Goal: Contribute content

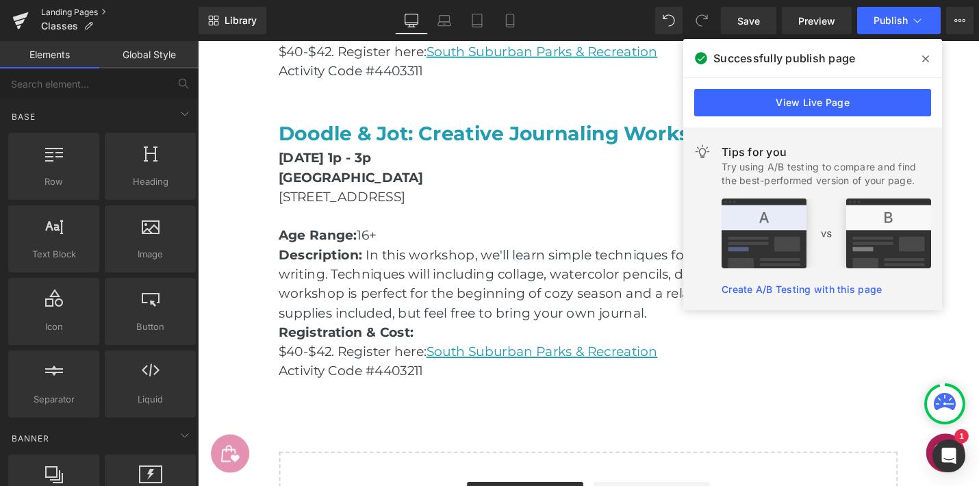
click at [73, 10] on link "Landing Pages" at bounding box center [119, 12] width 157 height 11
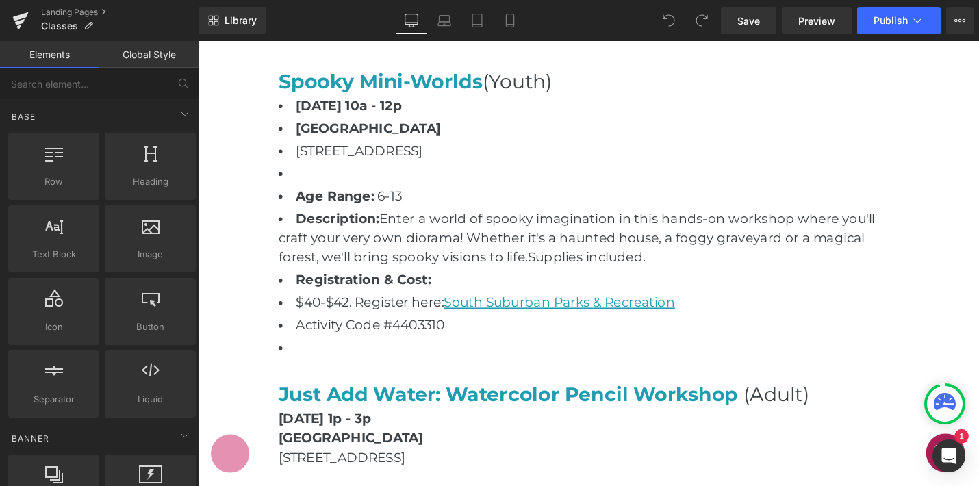
scroll to position [2142, 0]
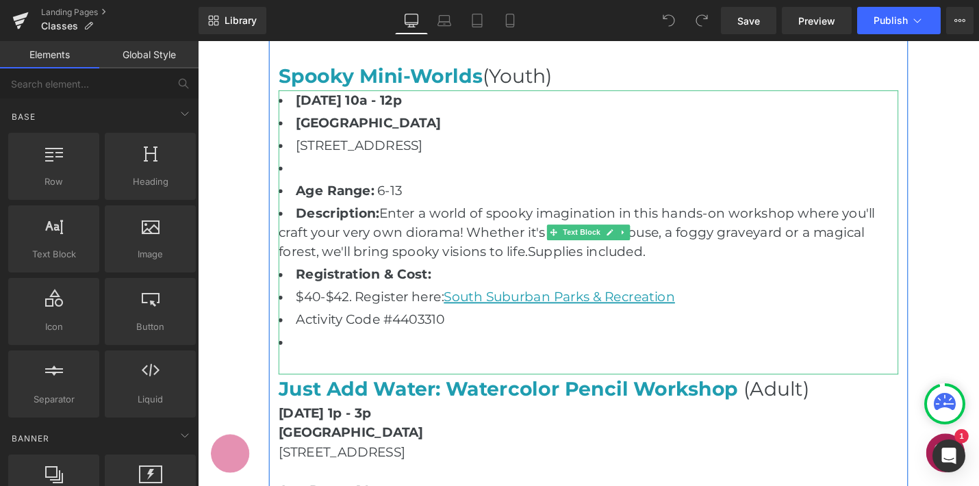
click at [323, 367] on li at bounding box center [611, 360] width 657 height 21
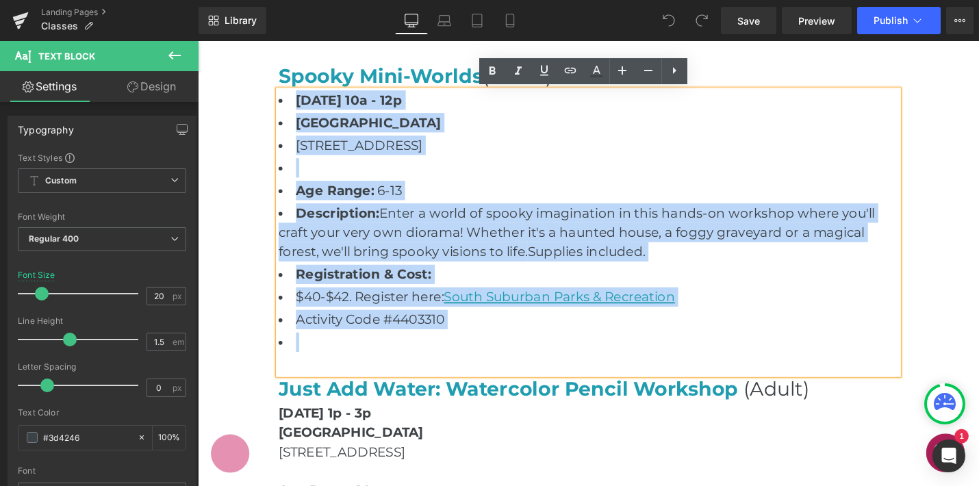
drag, startPoint x: 323, startPoint y: 366, endPoint x: 251, endPoint y: 98, distance: 277.8
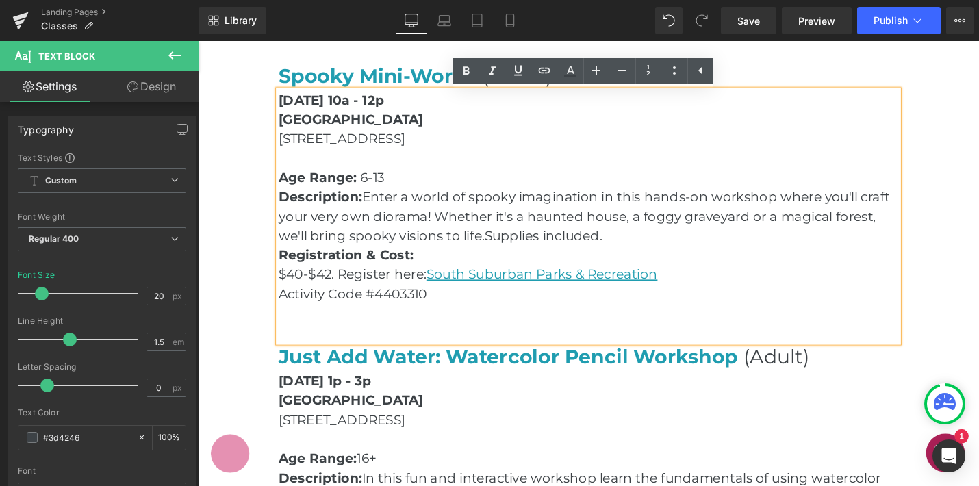
click at [758, 329] on div "Saturday, October 25 | 10a - 12p Lone Tree Recreation Center 10249 Ridgegate Cr…" at bounding box center [611, 227] width 657 height 267
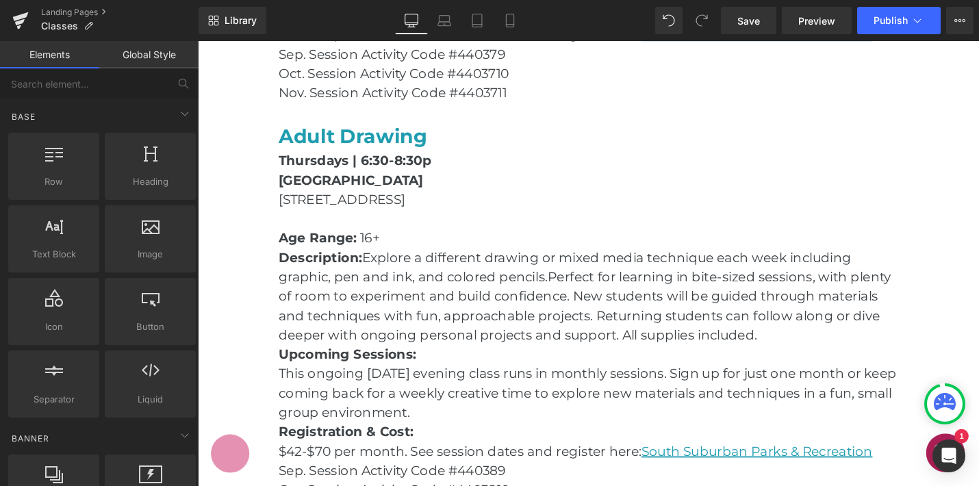
scroll to position [1149, 0]
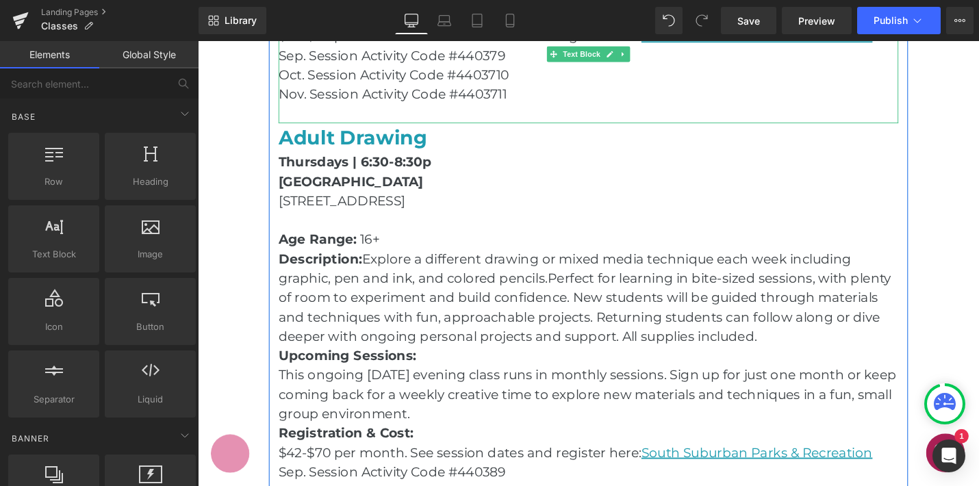
click at [581, 101] on p "Nov. Session Activity Code #4403711" at bounding box center [611, 97] width 657 height 21
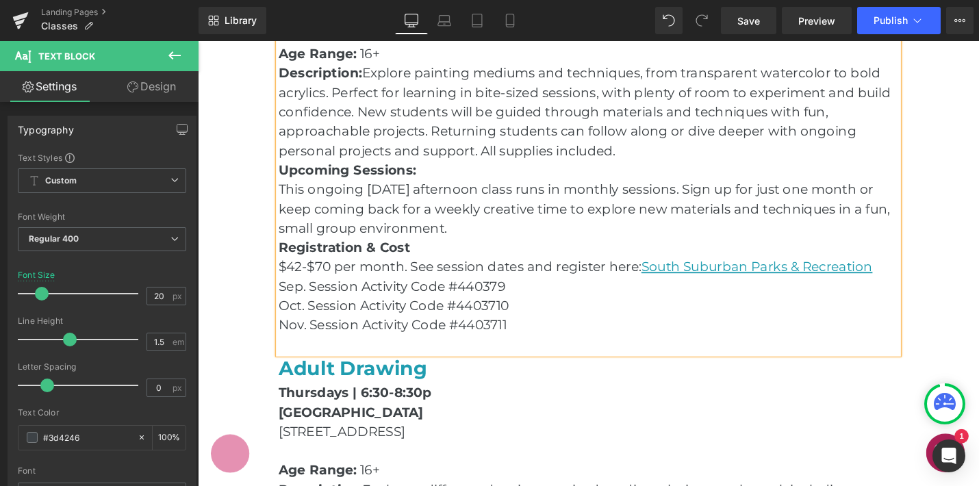
scroll to position [901, 0]
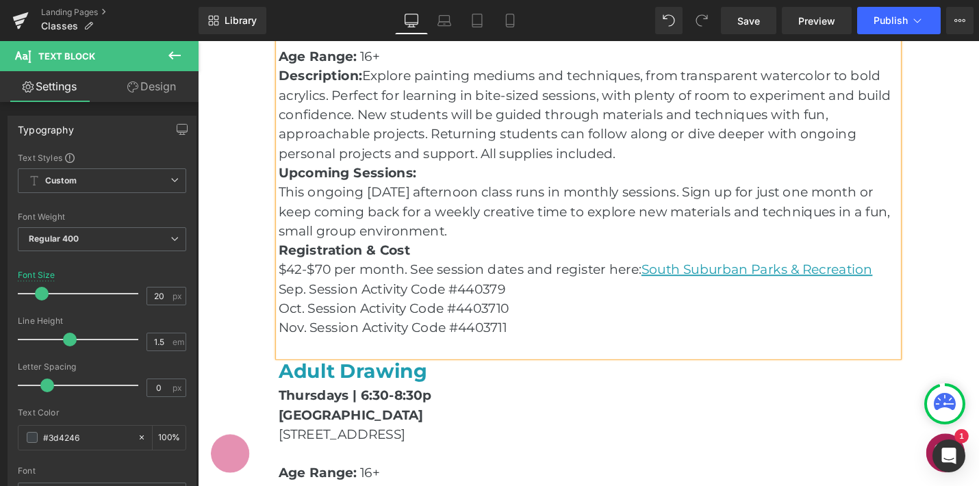
click at [368, 368] on p at bounding box center [611, 365] width 657 height 21
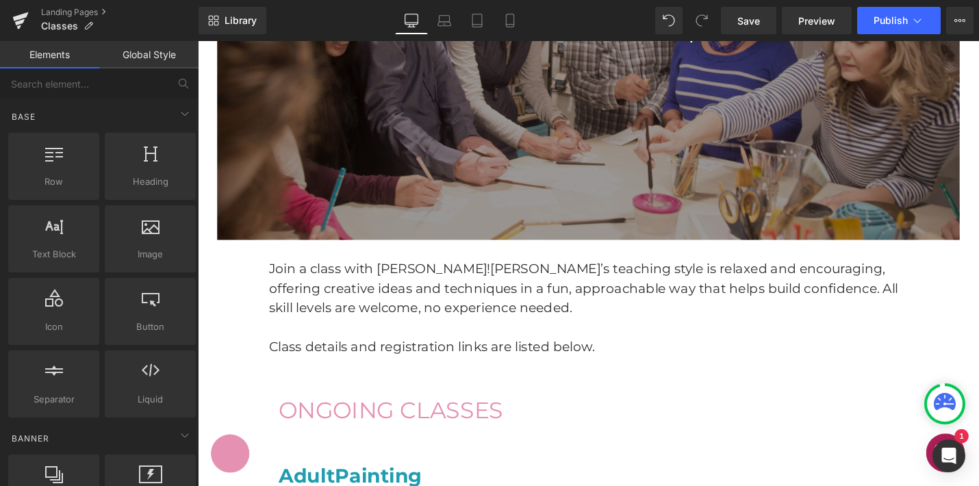
scroll to position [313, 0]
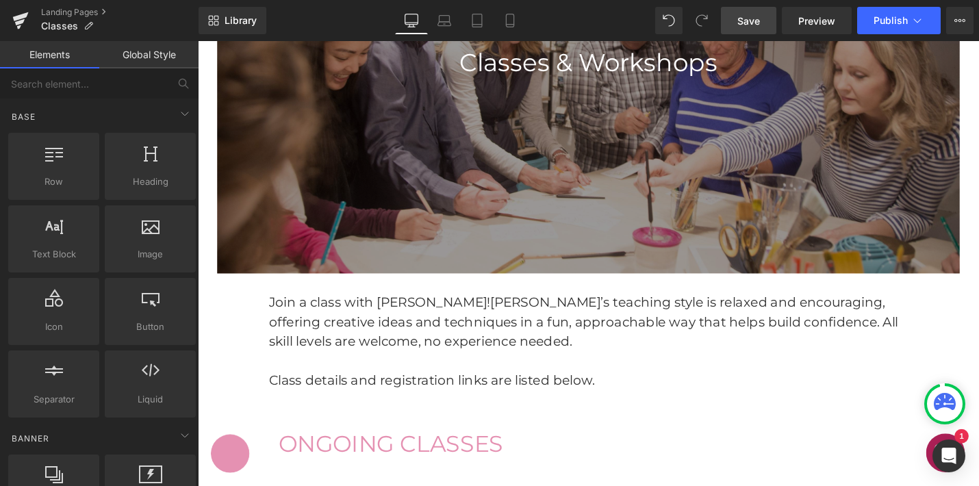
click at [739, 14] on span "Save" at bounding box center [748, 21] width 23 height 14
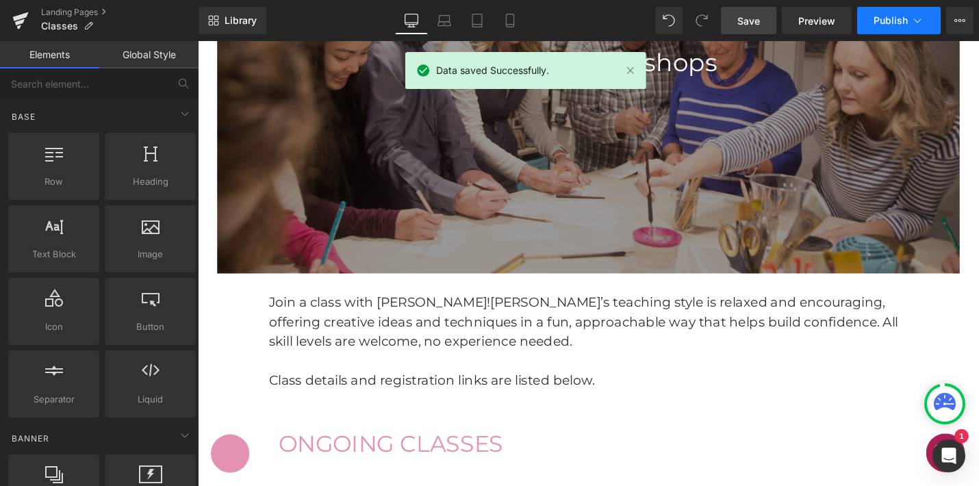
click at [904, 17] on span "Publish" at bounding box center [890, 20] width 34 height 11
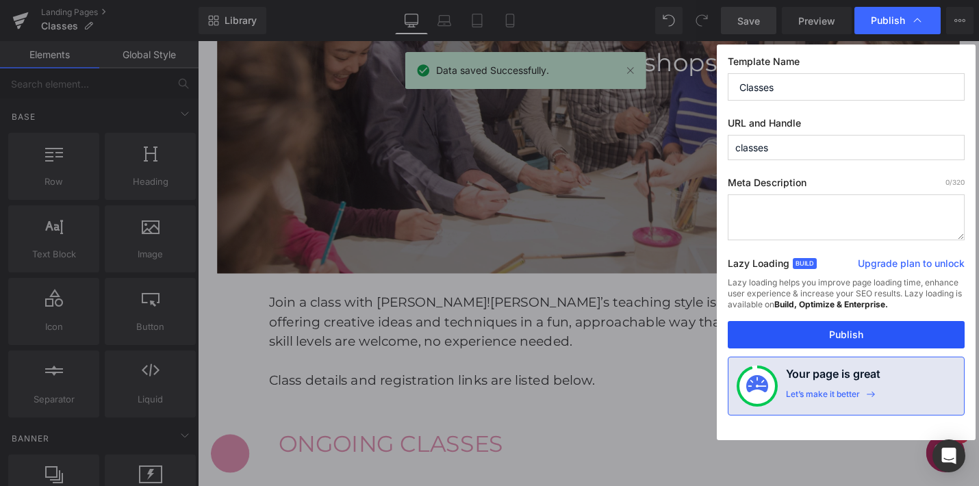
click at [828, 330] on button "Publish" at bounding box center [846, 334] width 237 height 27
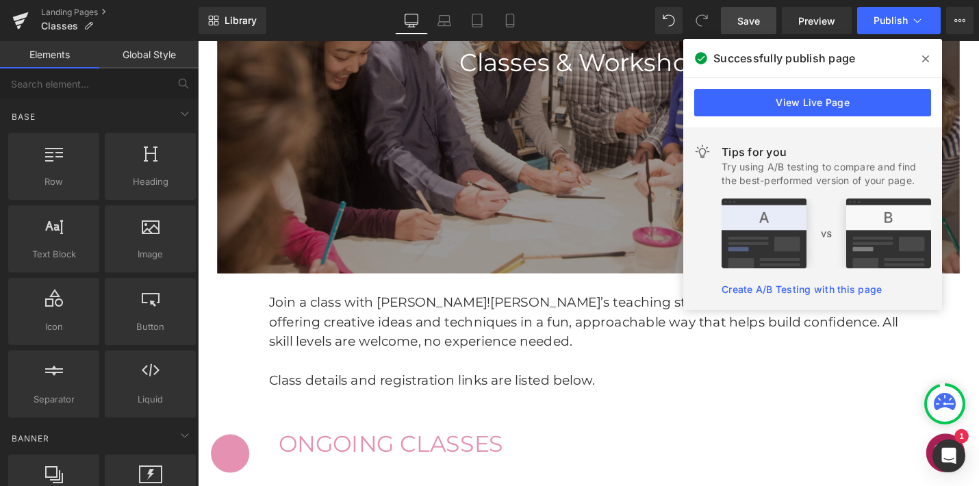
click at [924, 57] on icon at bounding box center [925, 58] width 7 height 7
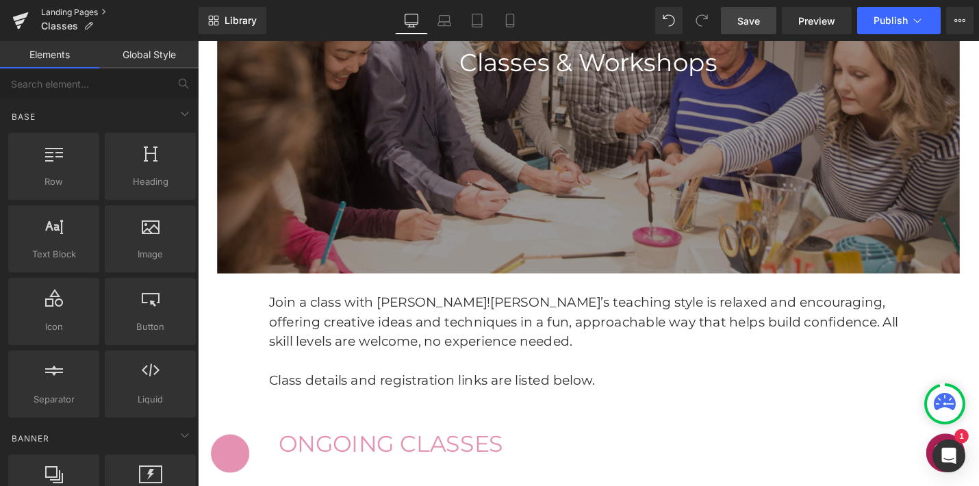
click at [63, 9] on link "Landing Pages" at bounding box center [119, 12] width 157 height 11
